Goal: Check status

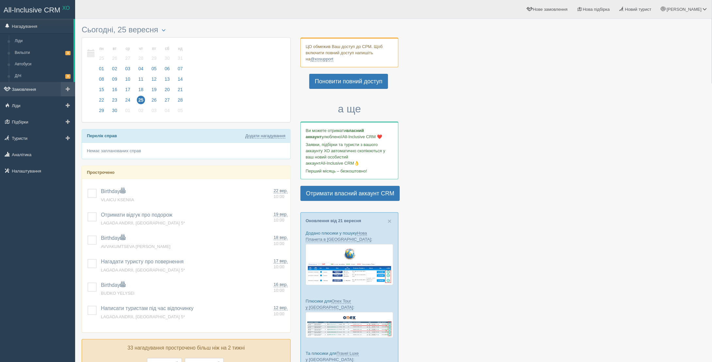
click at [29, 95] on link "Замовлення" at bounding box center [37, 89] width 75 height 14
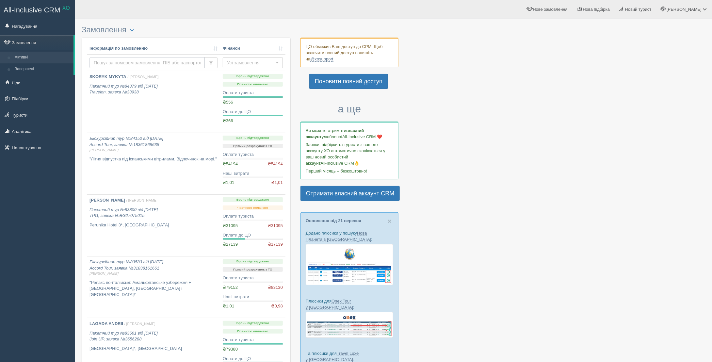
click at [141, 67] on input "text" at bounding box center [147, 62] width 115 height 11
type input "denysenko"
click at [149, 66] on input "denysenko" at bounding box center [147, 62] width 115 height 11
